Goal: Information Seeking & Learning: Learn about a topic

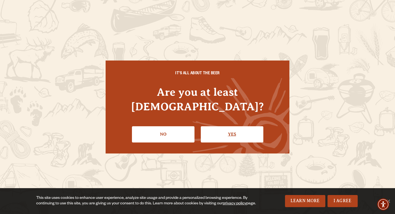
click at [225, 126] on link "Yes" at bounding box center [232, 134] width 63 height 16
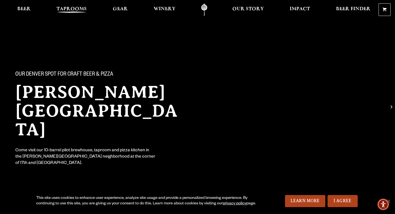
click at [77, 8] on span "Taprooms" at bounding box center [72, 9] width 30 height 4
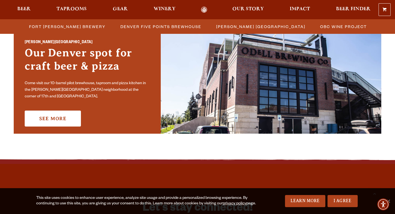
scroll to position [395, 0]
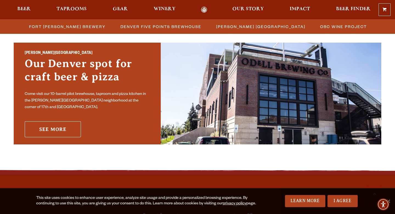
click at [48, 125] on link "See More" at bounding box center [53, 129] width 56 height 16
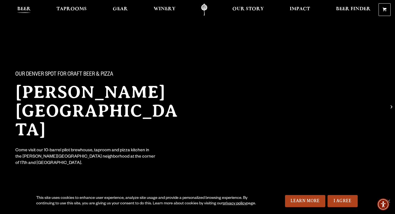
click at [22, 8] on span "Beer" at bounding box center [23, 9] width 13 height 4
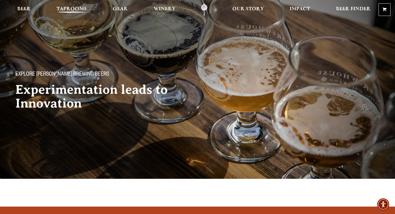
click at [67, 10] on span "Taprooms" at bounding box center [72, 9] width 30 height 4
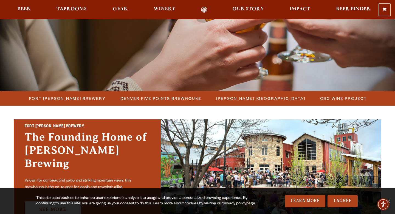
scroll to position [93, 0]
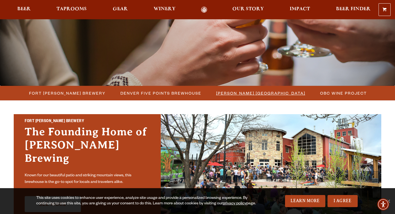
click at [243, 94] on span "[PERSON_NAME] [GEOGRAPHIC_DATA]" at bounding box center [260, 93] width 89 height 8
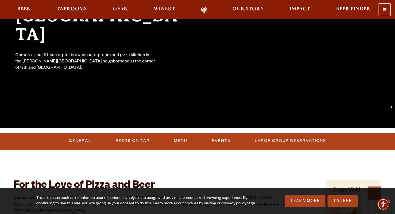
scroll to position [201, 0]
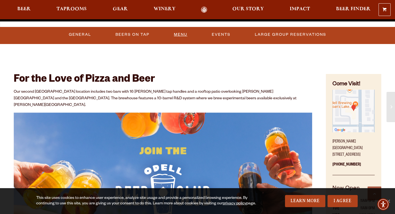
click at [183, 36] on link "Menu" at bounding box center [181, 34] width 18 height 13
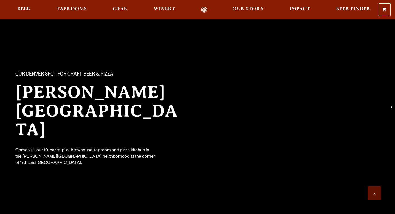
scroll to position [201, 0]
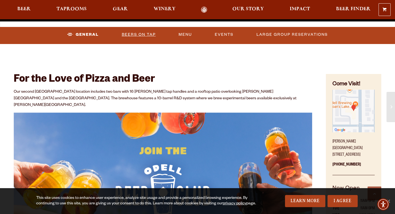
click at [134, 33] on link "Beers On Tap" at bounding box center [139, 34] width 38 height 13
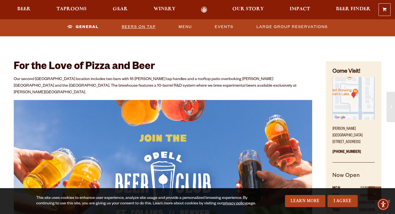
scroll to position [233, 0]
